Goal: Answer question/provide support

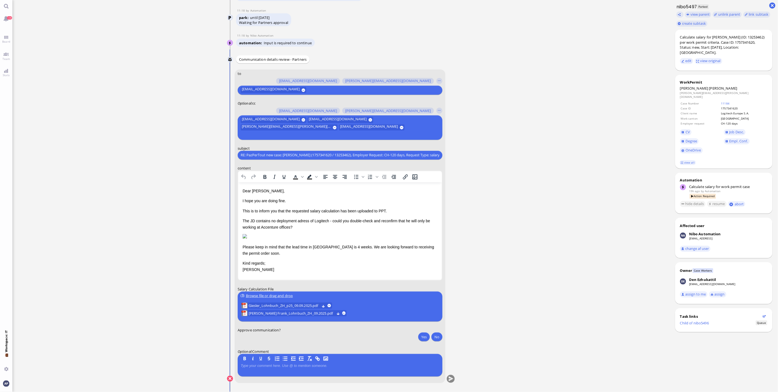
scroll to position [0, 0]
click at [334, 312] on span "[PERSON_NAME] Frank_Lohnbuch_ZH_09.2025.pdf" at bounding box center [291, 313] width 86 height 6
click at [286, 221] on p "The JD contains no deployment adress of Logitech - could you double-check and r…" at bounding box center [339, 223] width 195 height 12
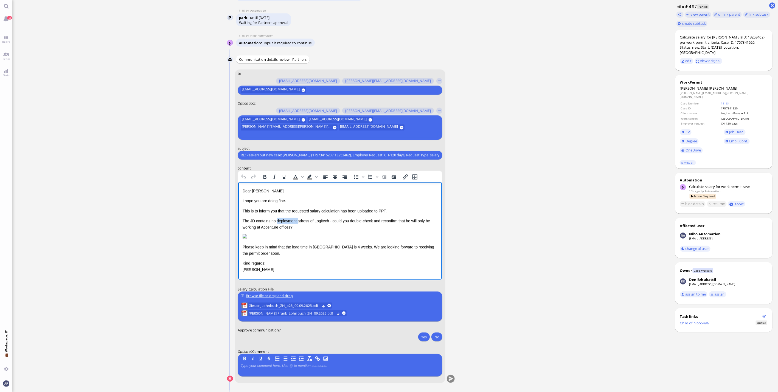
click at [286, 221] on p "The JD contains no deployment adress of Logitech - could you double-check and r…" at bounding box center [339, 223] width 195 height 12
click at [330, 307] on button at bounding box center [330, 306] width 4 height 4
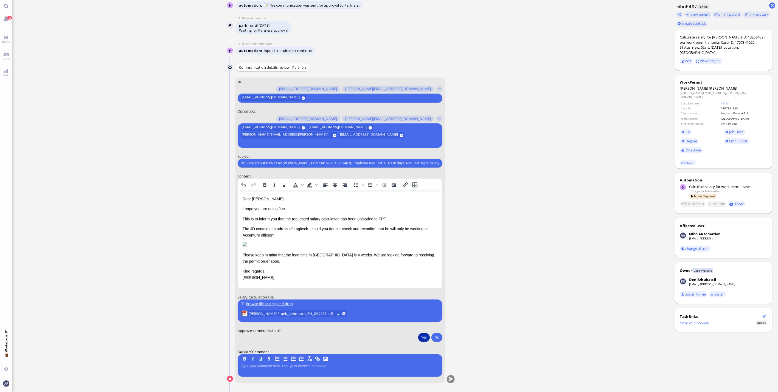
click at [422, 337] on button "Yes" at bounding box center [424, 336] width 12 height 9
click at [447, 378] on button "submit" at bounding box center [451, 379] width 8 height 8
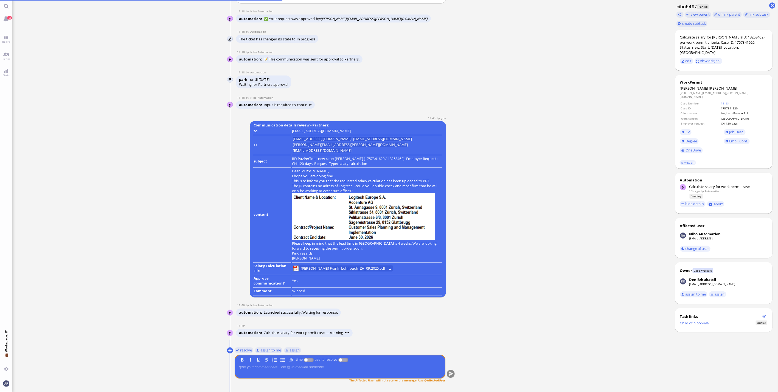
scroll to position [0, 0]
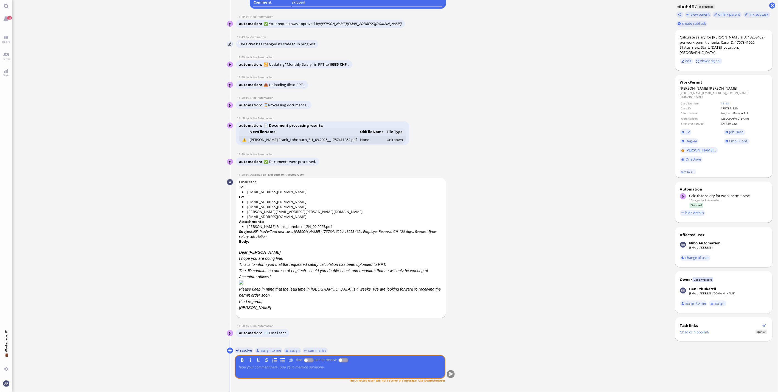
click at [240, 351] on button "resolve" at bounding box center [243, 350] width 19 height 6
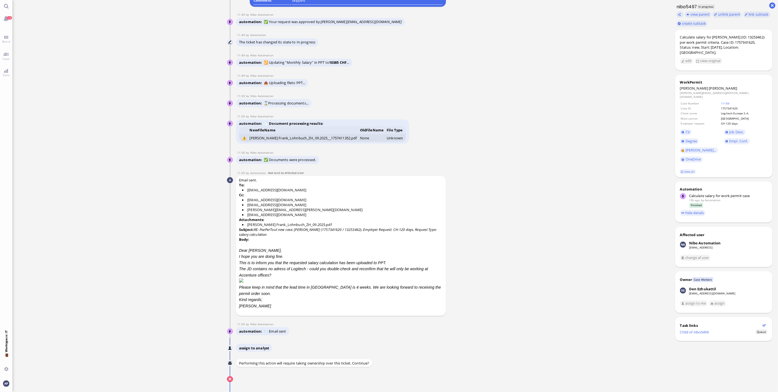
click at [427, 380] on button "Yes" at bounding box center [427, 377] width 12 height 9
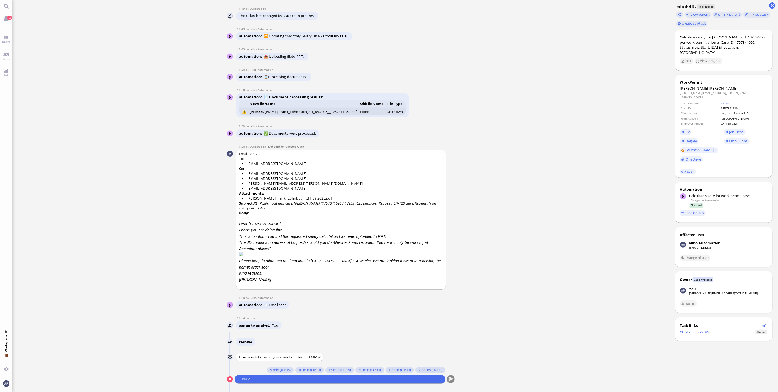
click at [272, 374] on div "5 min (00:05) 10 min (00:10) 15 min (00:15) 30 min (00:30) 1 hour (01:00) 2 hou…" at bounding box center [339, 375] width 211 height 16
click at [271, 371] on button "5 min (00:05)" at bounding box center [280, 370] width 27 height 6
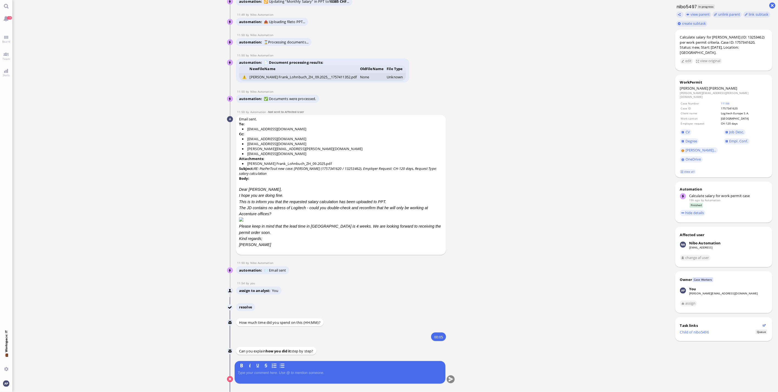
click at [272, 374] on p at bounding box center [340, 372] width 205 height 4
click at [452, 379] on button "submit" at bounding box center [451, 379] width 8 height 8
